Goal: Task Accomplishment & Management: Use online tool/utility

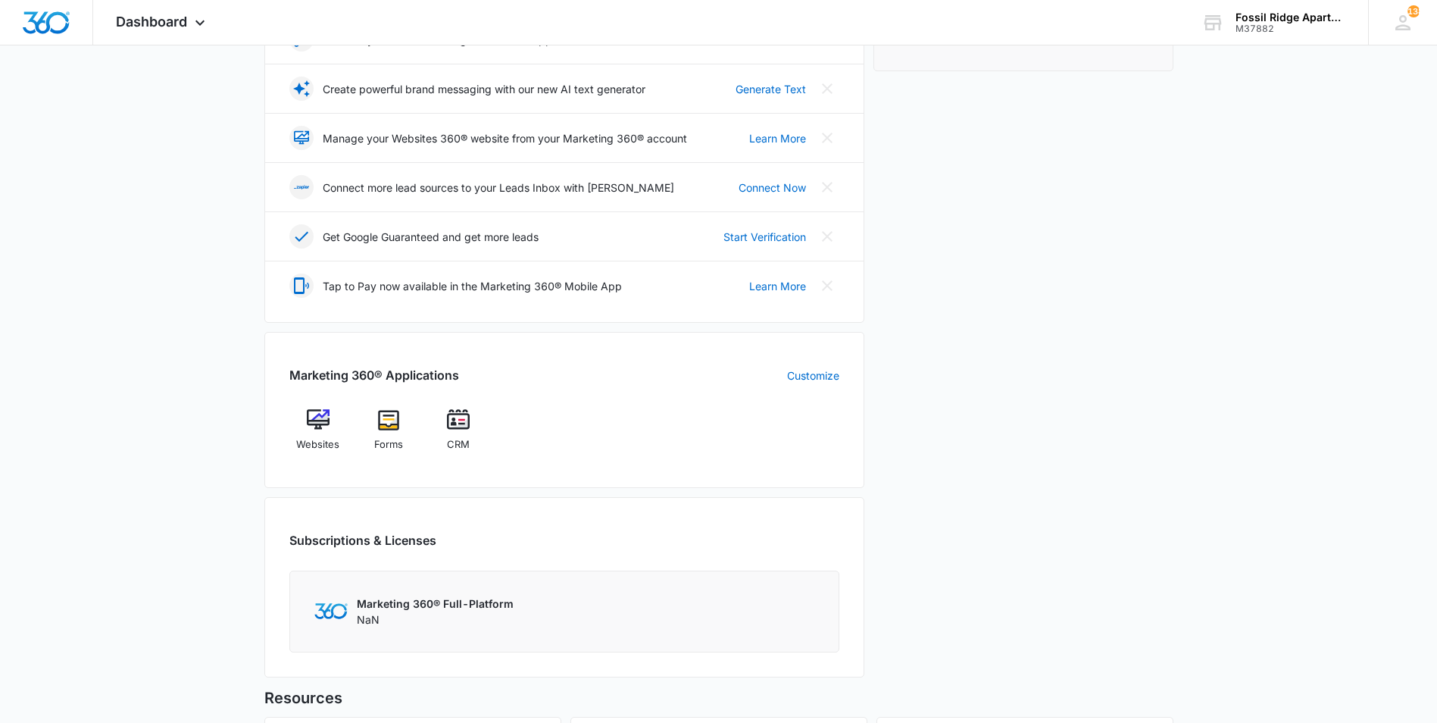
scroll to position [303, 0]
click at [456, 414] on img at bounding box center [458, 418] width 23 height 23
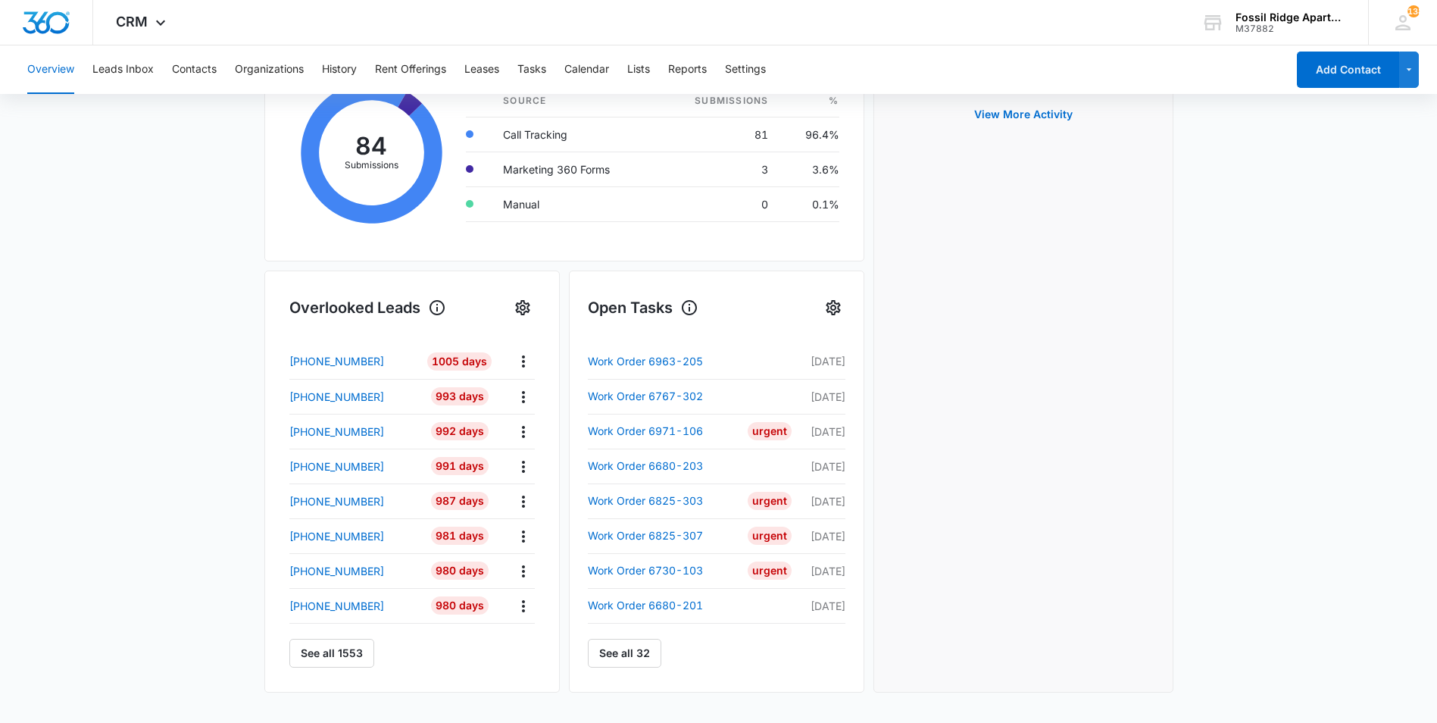
scroll to position [303, 0]
click at [638, 656] on link "See all 32" at bounding box center [624, 652] width 73 height 29
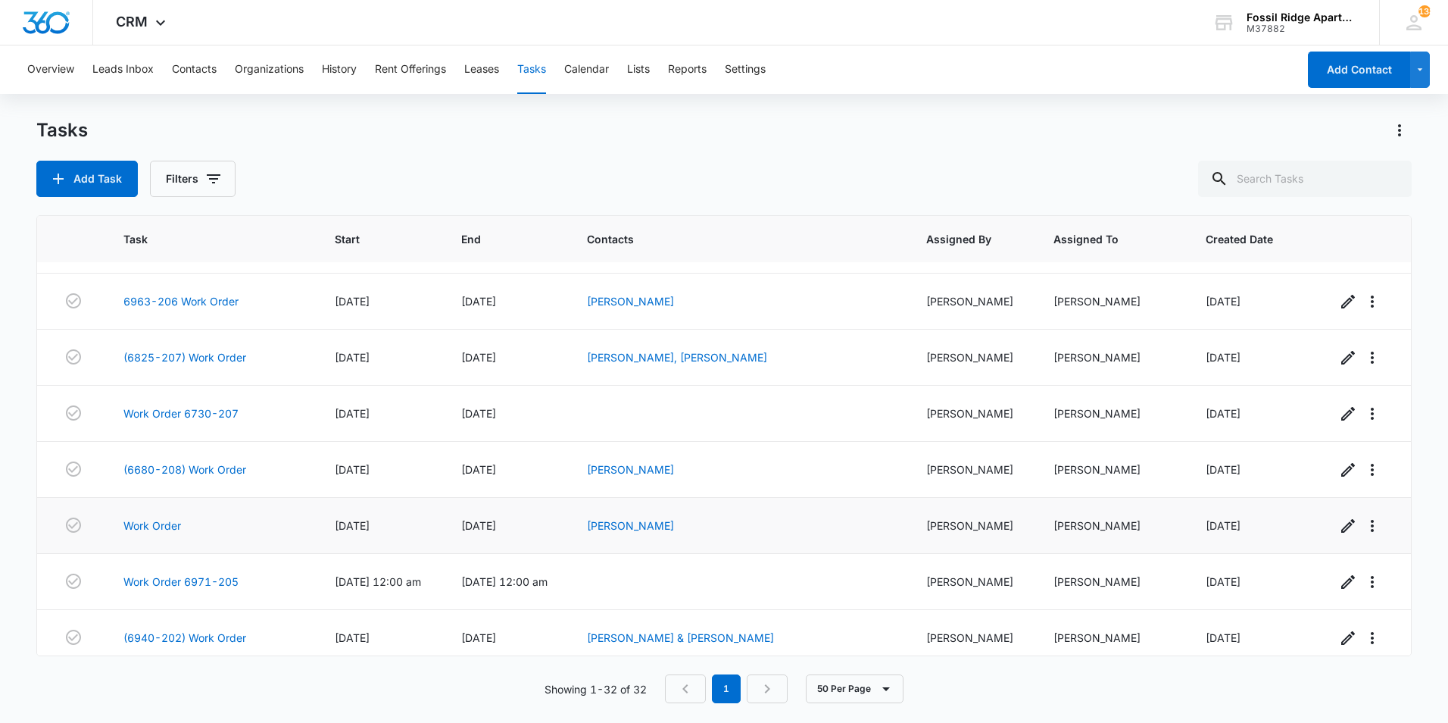
scroll to position [1400, 0]
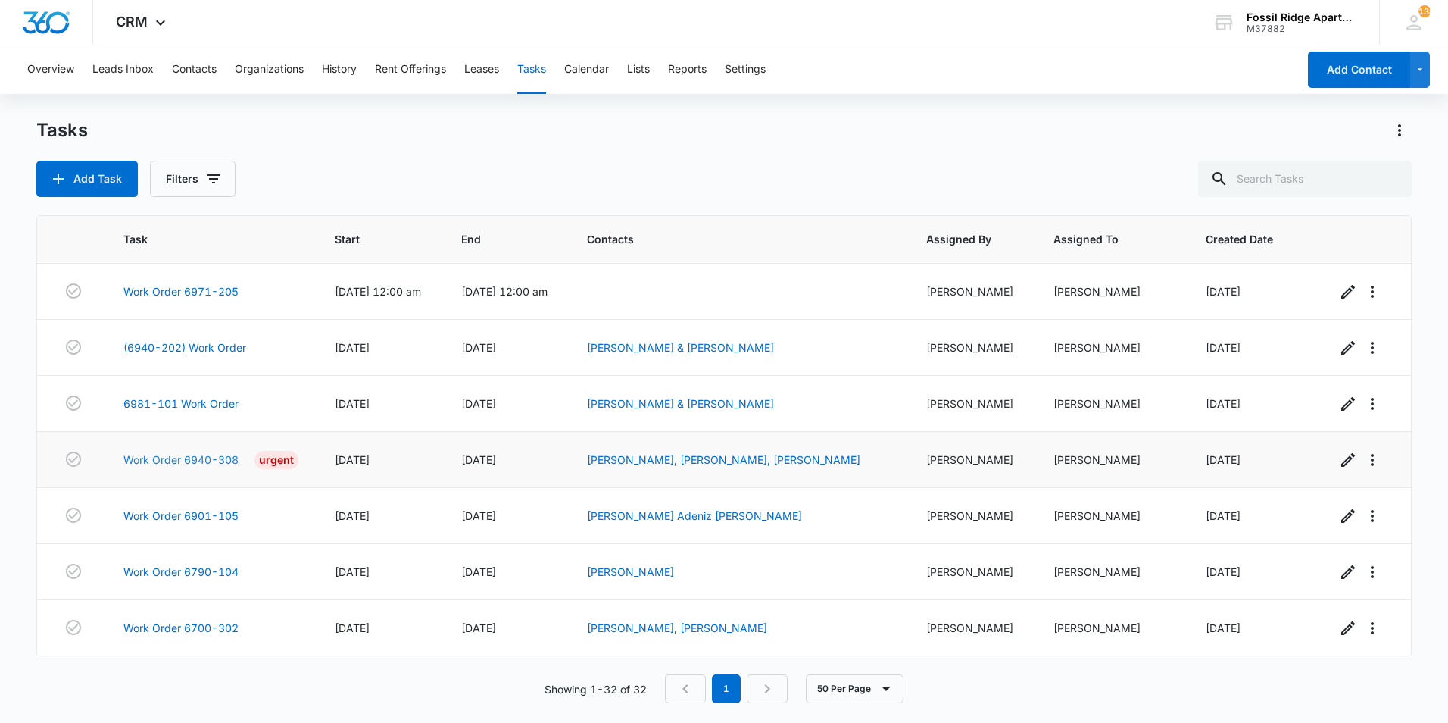
click at [183, 455] on link "Work Order 6940-308" at bounding box center [180, 459] width 115 height 16
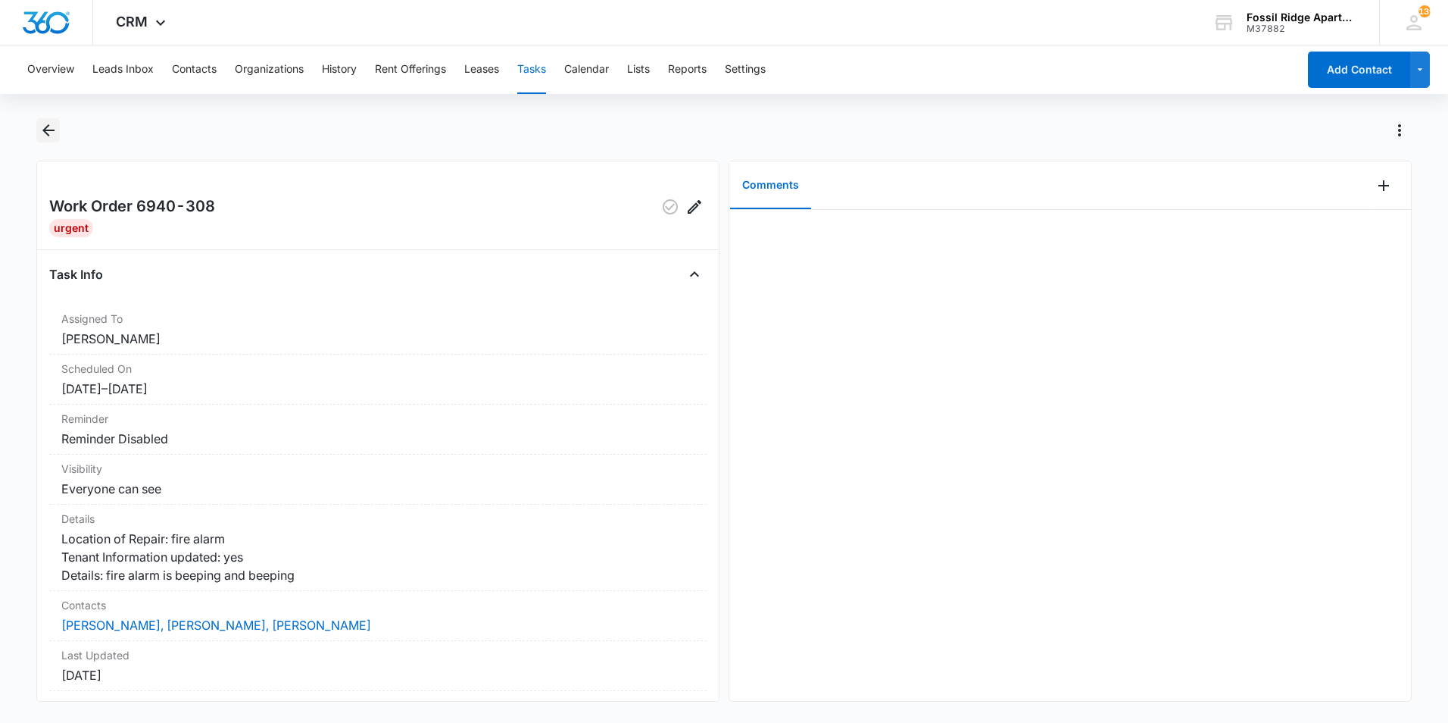
click at [52, 133] on icon "Back" at bounding box center [48, 130] width 18 height 18
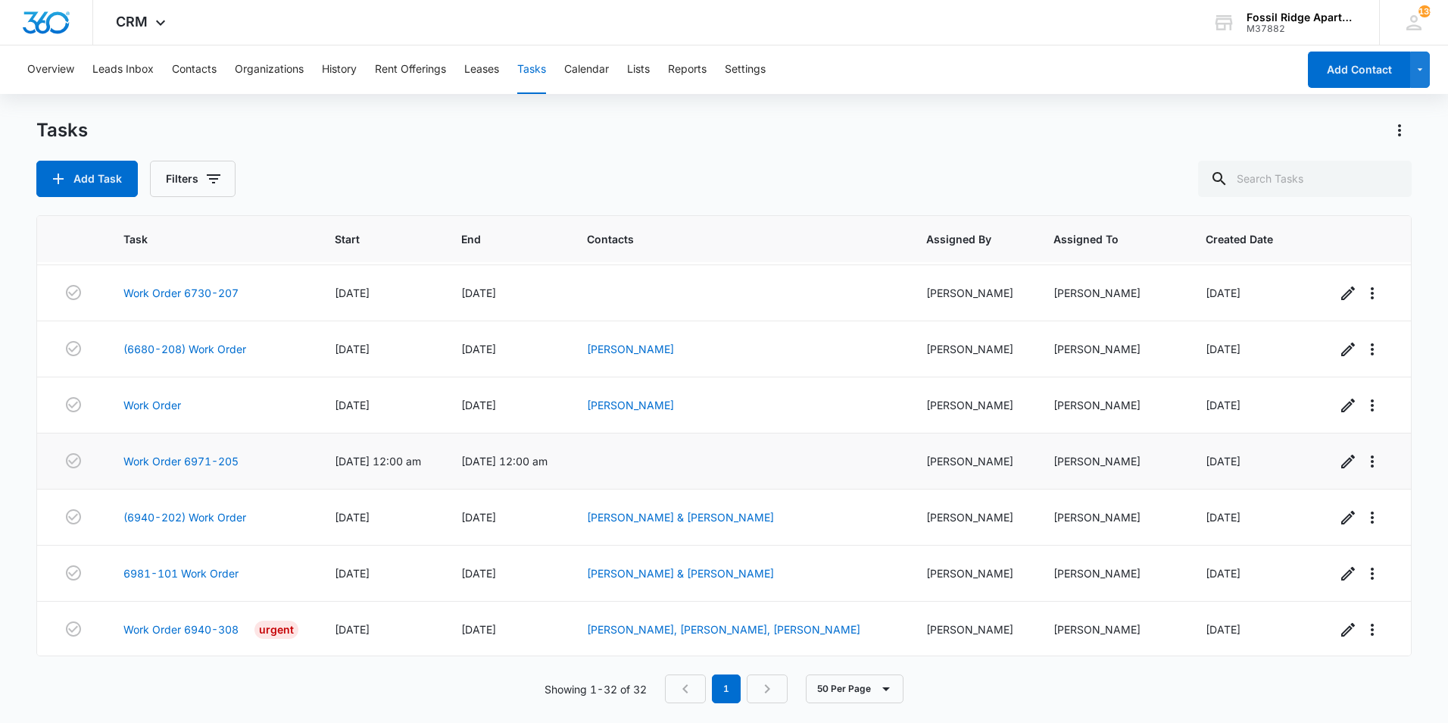
scroll to position [1400, 0]
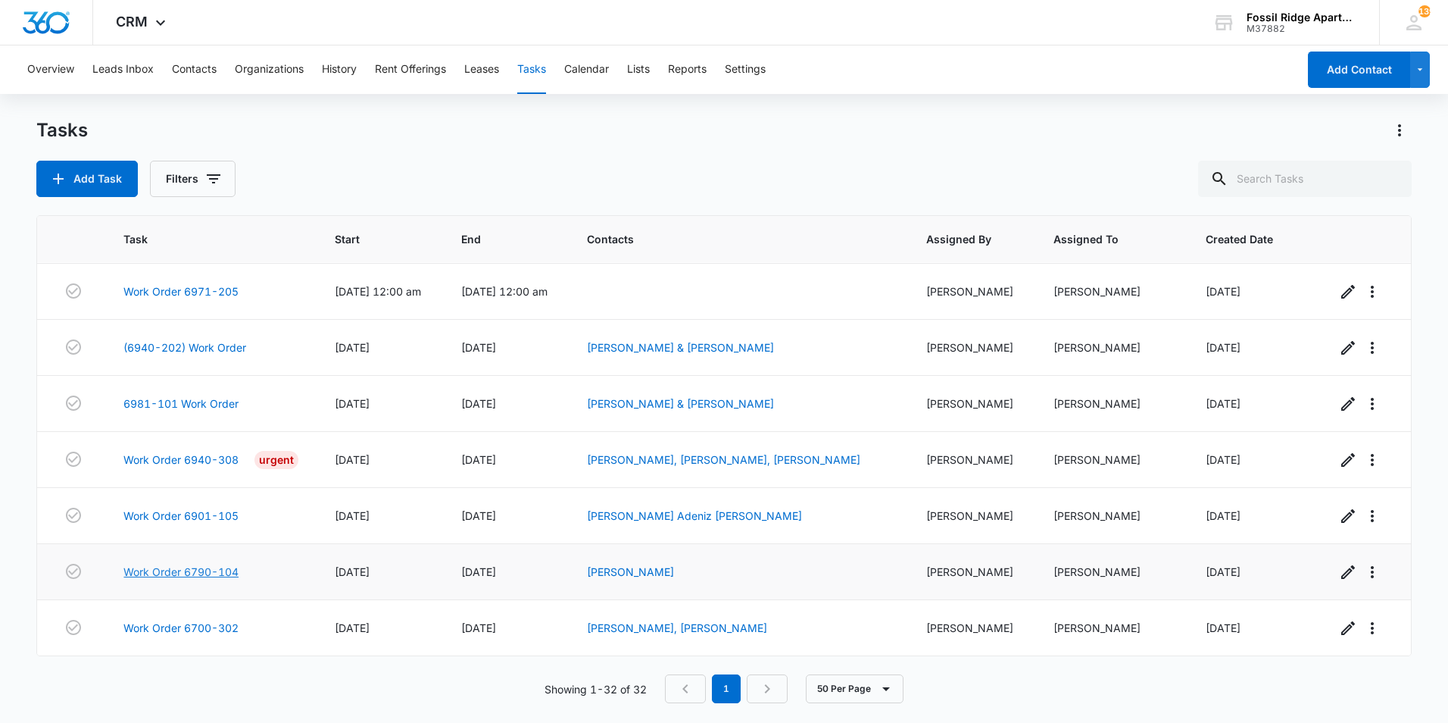
click at [177, 569] on link "Work Order 6790-104" at bounding box center [180, 571] width 115 height 16
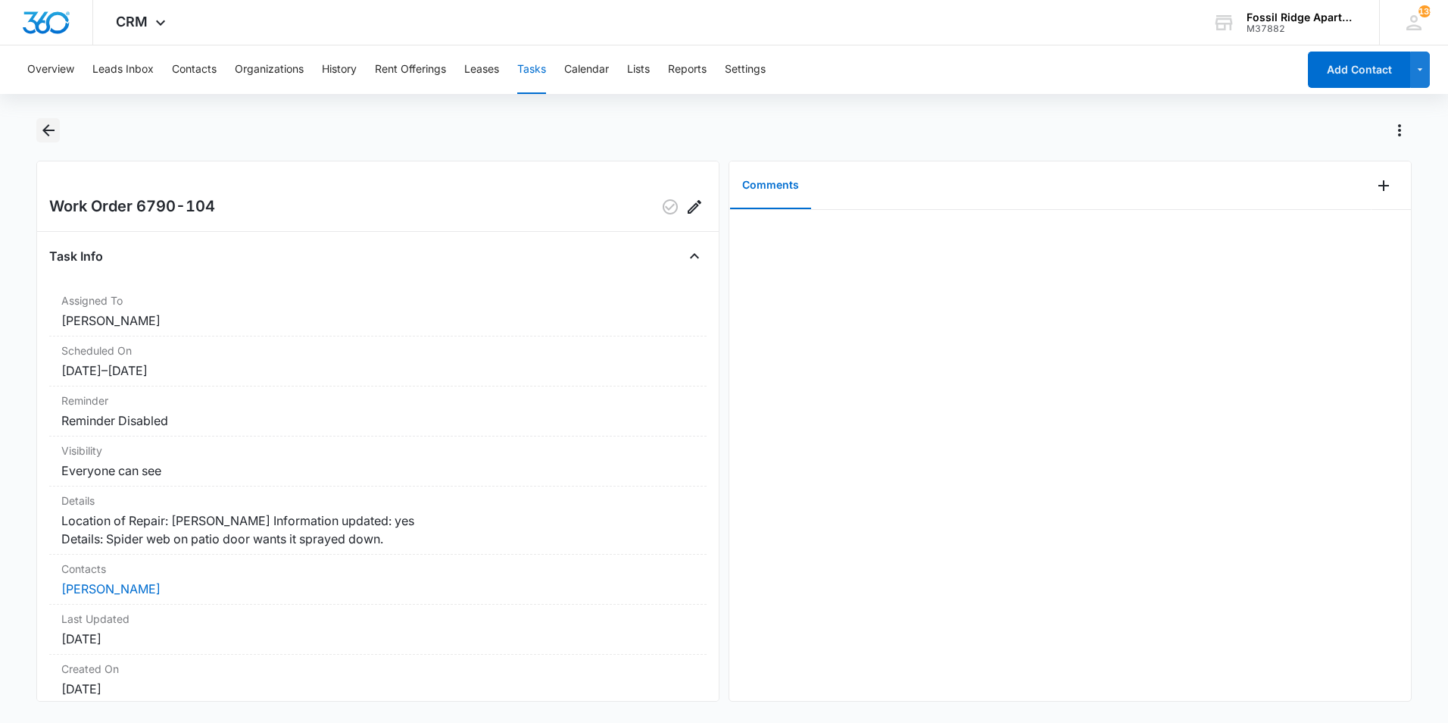
click at [56, 130] on icon "Back" at bounding box center [48, 130] width 18 height 18
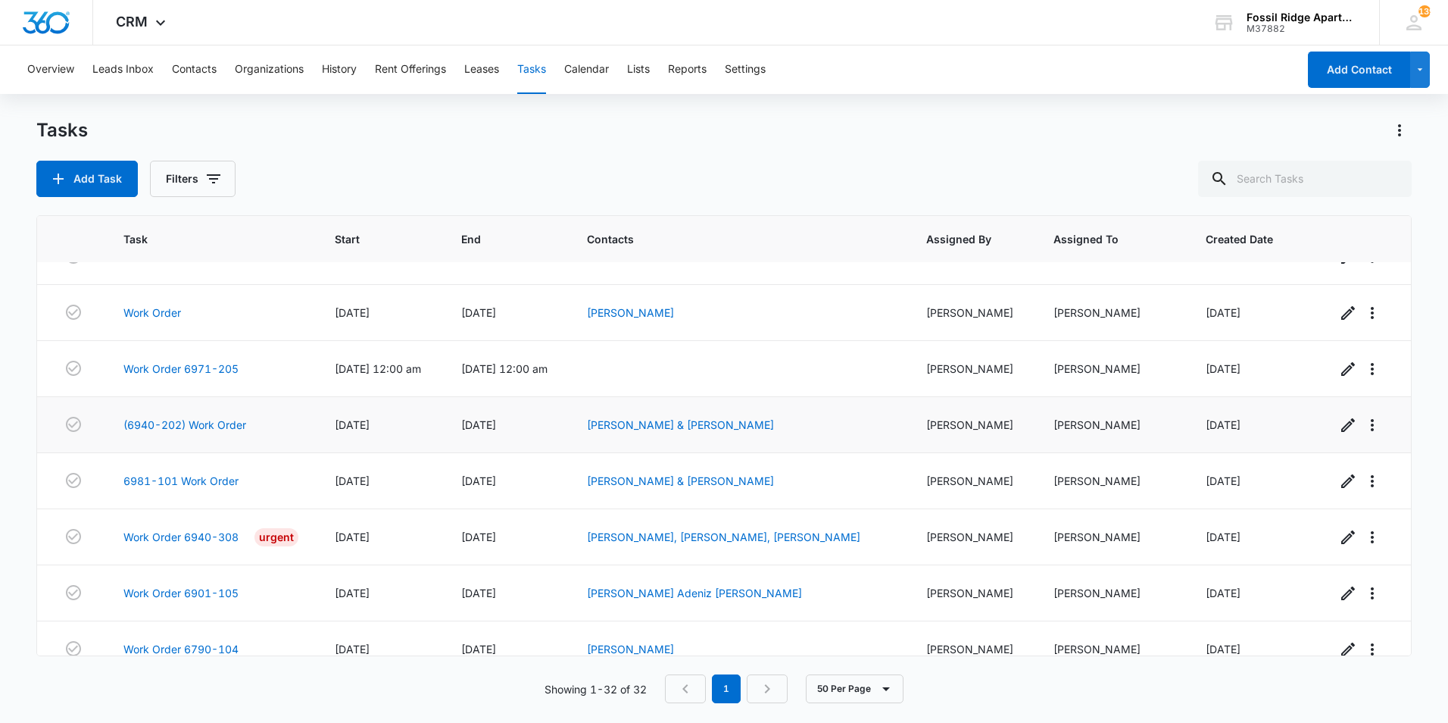
scroll to position [1400, 0]
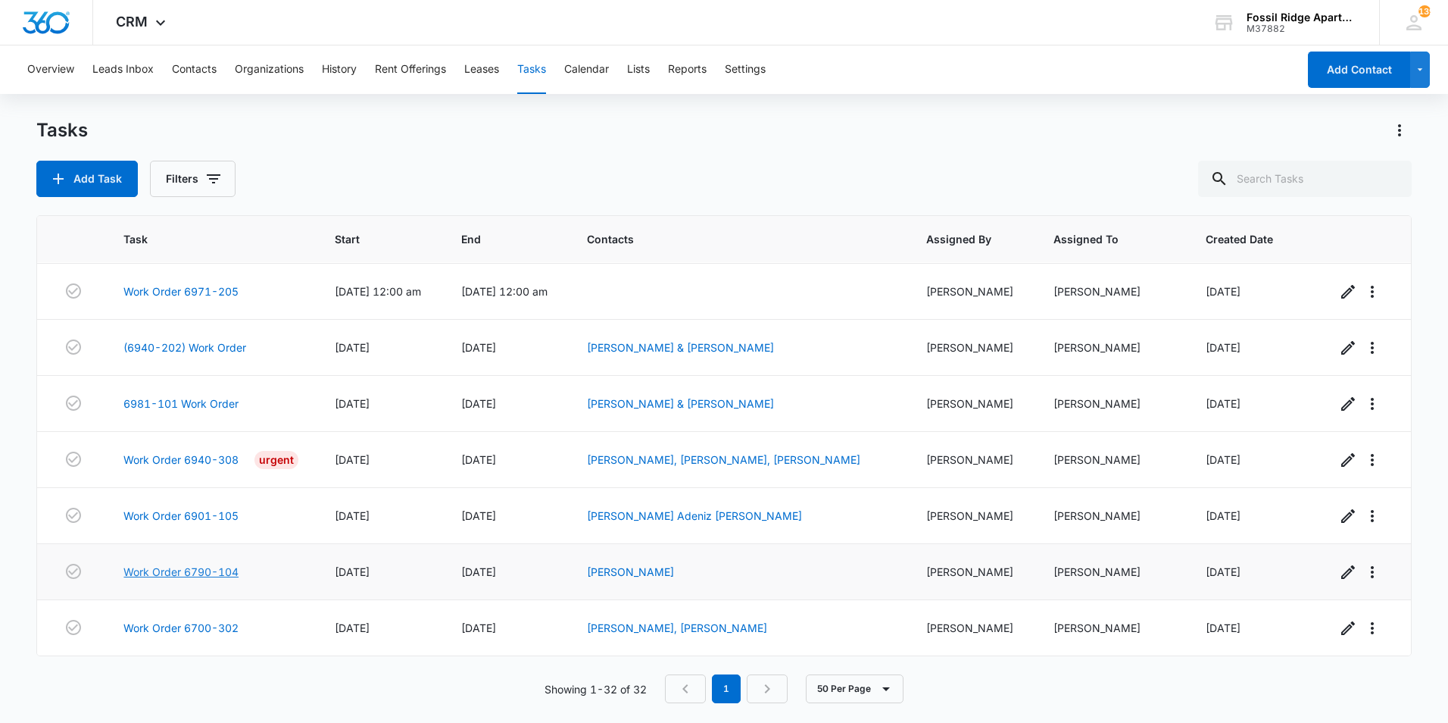
click at [216, 570] on link "Work Order 6790-104" at bounding box center [180, 571] width 115 height 16
